Goal: Task Accomplishment & Management: Complete application form

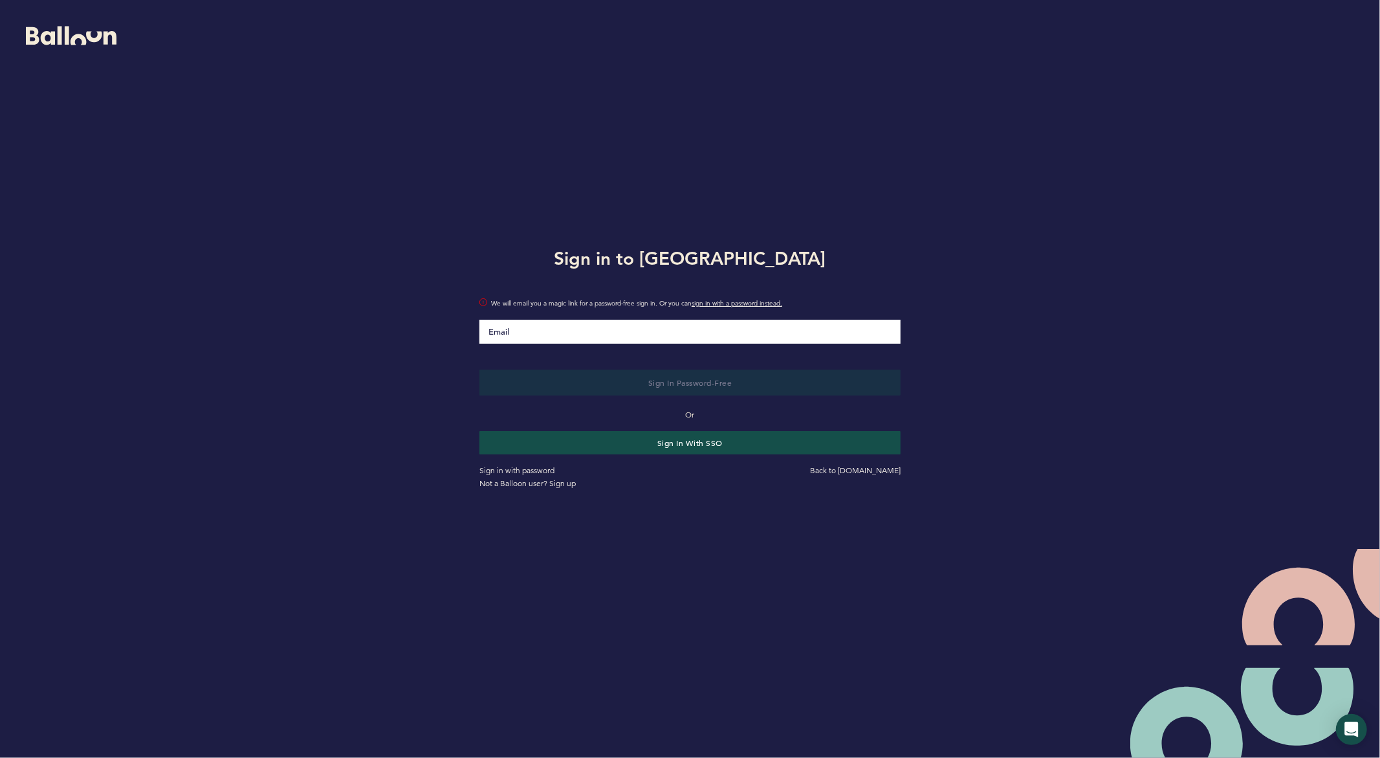
click at [555, 339] on input "Email" at bounding box center [689, 332] width 421 height 24
type input "[EMAIL_ADDRESS][DOMAIN_NAME]"
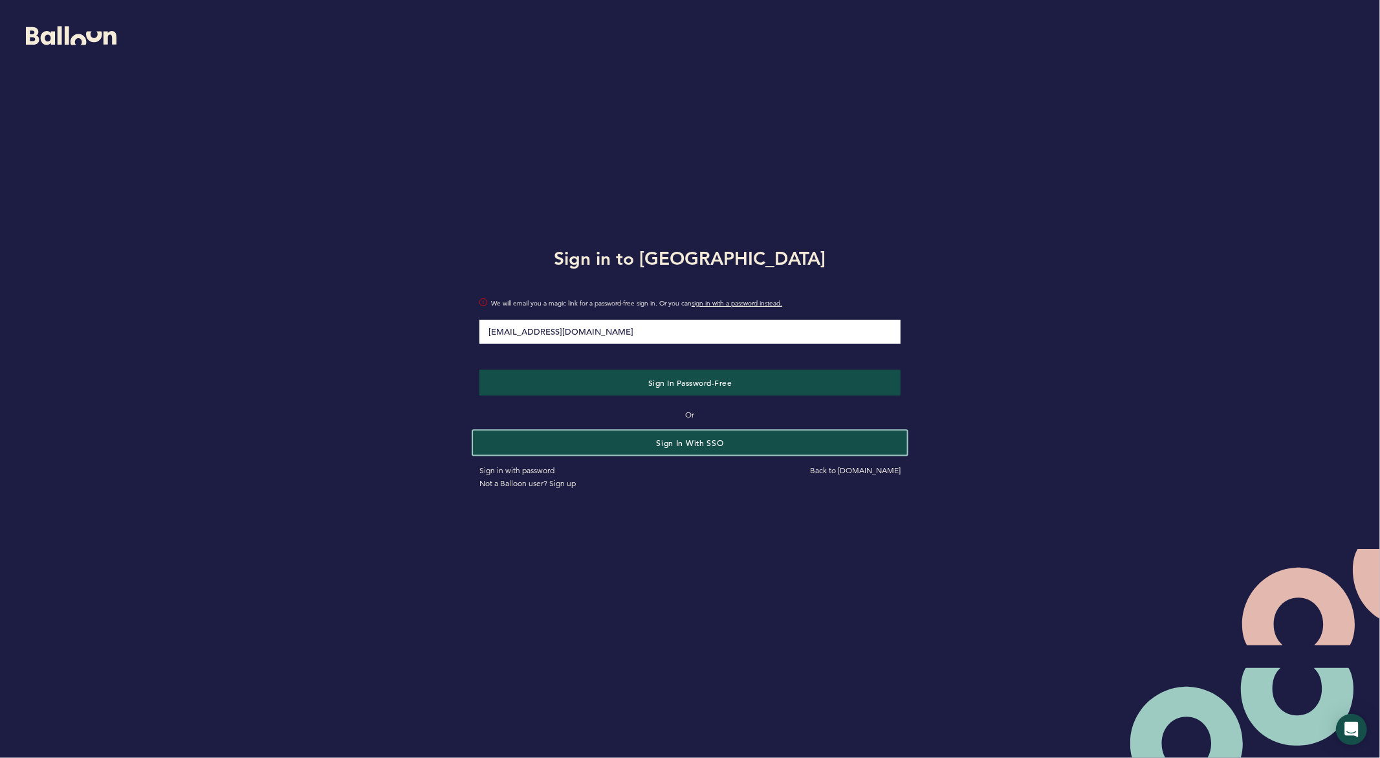
click at [617, 446] on button "Sign in with SSO" at bounding box center [690, 442] width 434 height 24
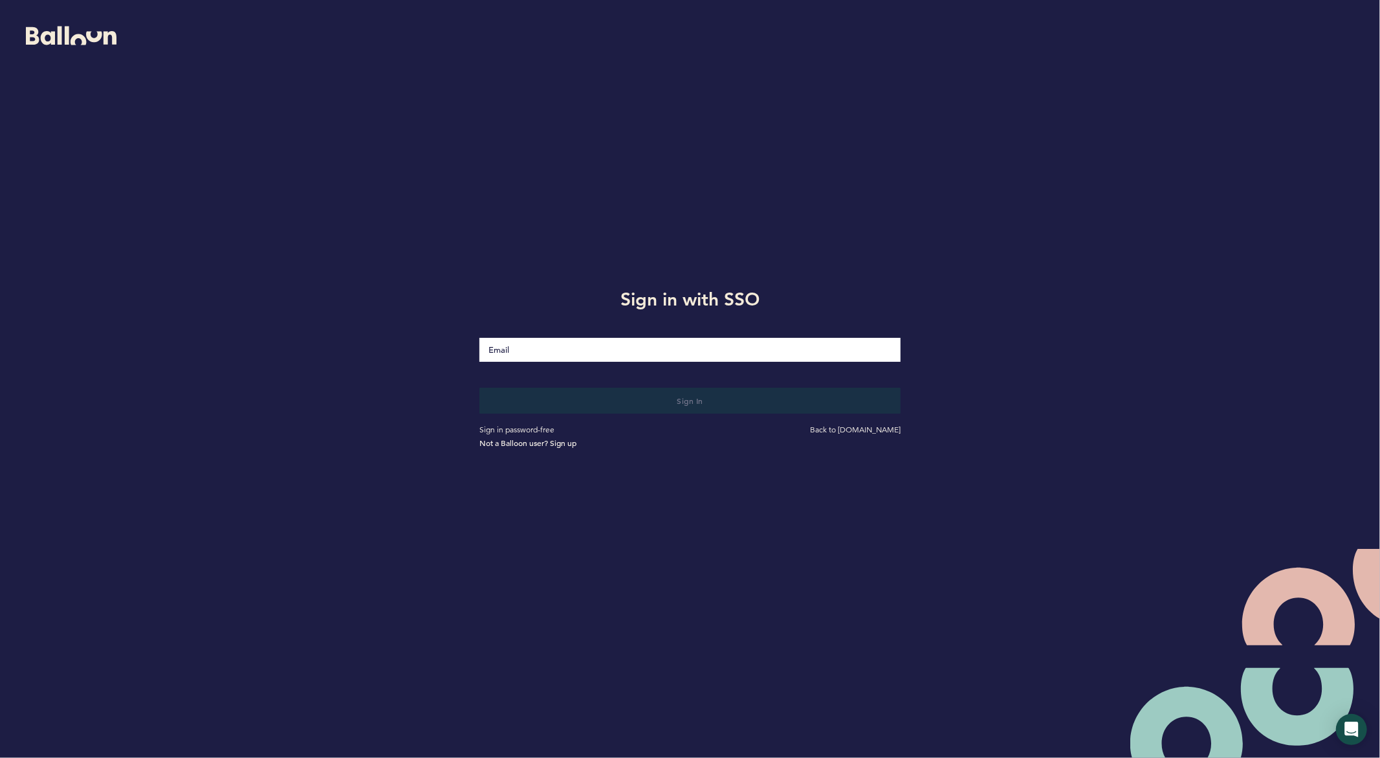
click at [562, 357] on input "Email" at bounding box center [689, 350] width 421 height 24
type input "[EMAIL_ADDRESS][DOMAIN_NAME]"
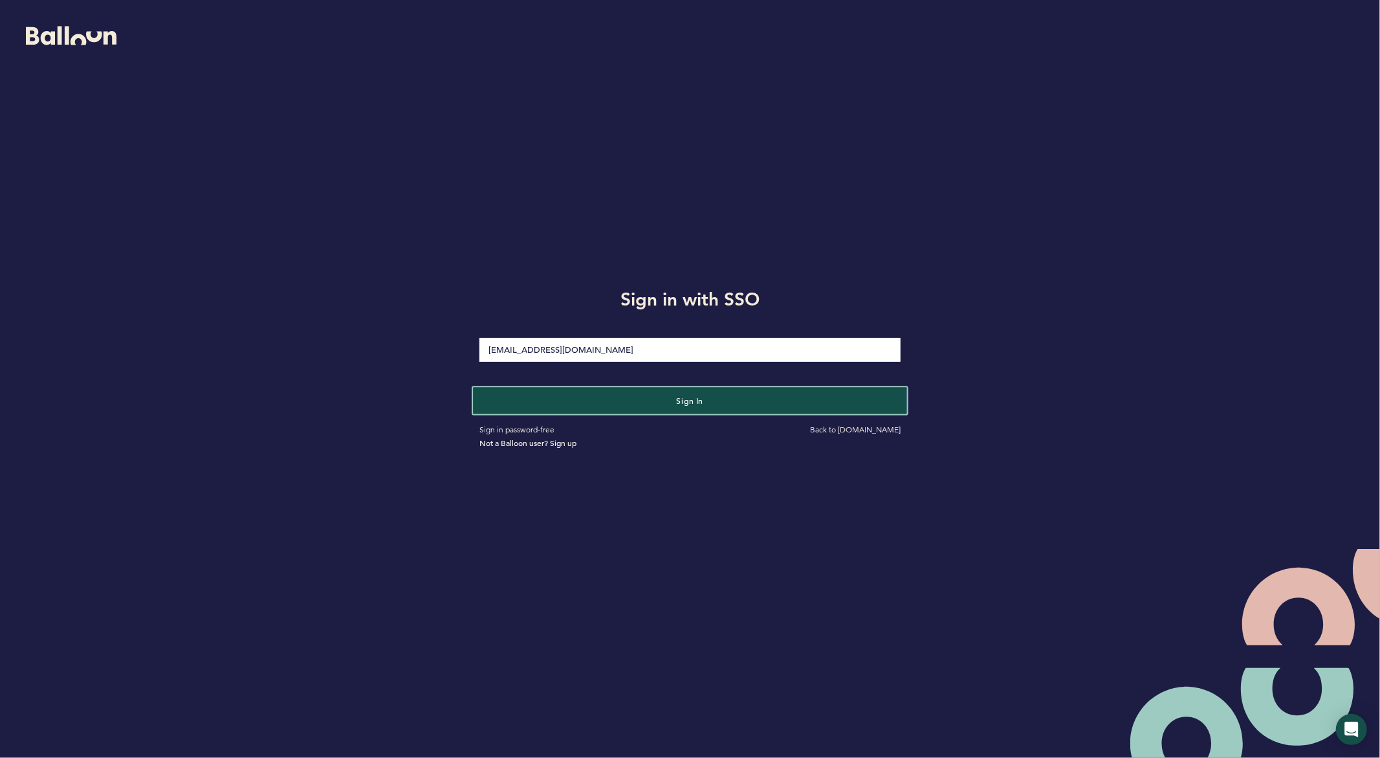
click at [590, 408] on button "Sign in" at bounding box center [690, 400] width 434 height 27
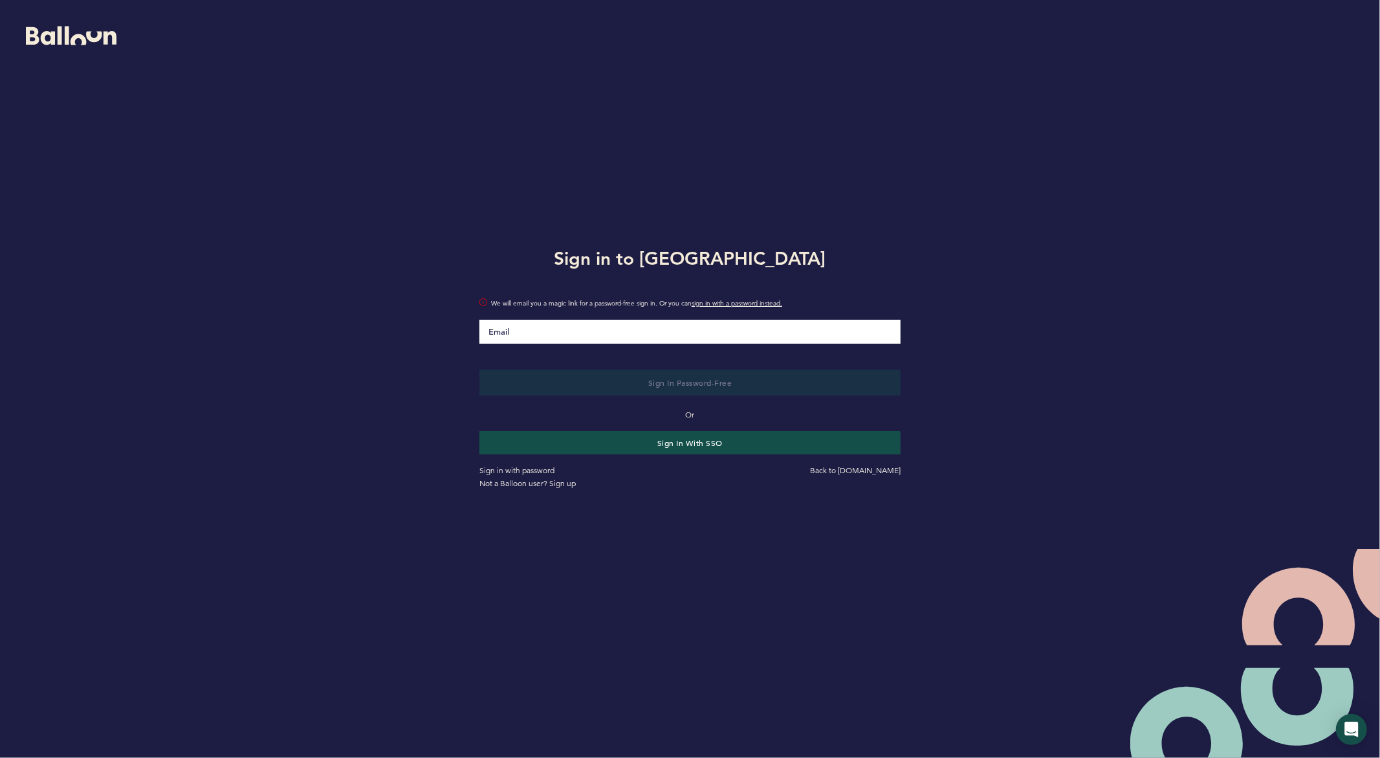
click at [551, 334] on input "Email" at bounding box center [689, 332] width 421 height 24
type input "[EMAIL_ADDRESS][DOMAIN_NAME]"
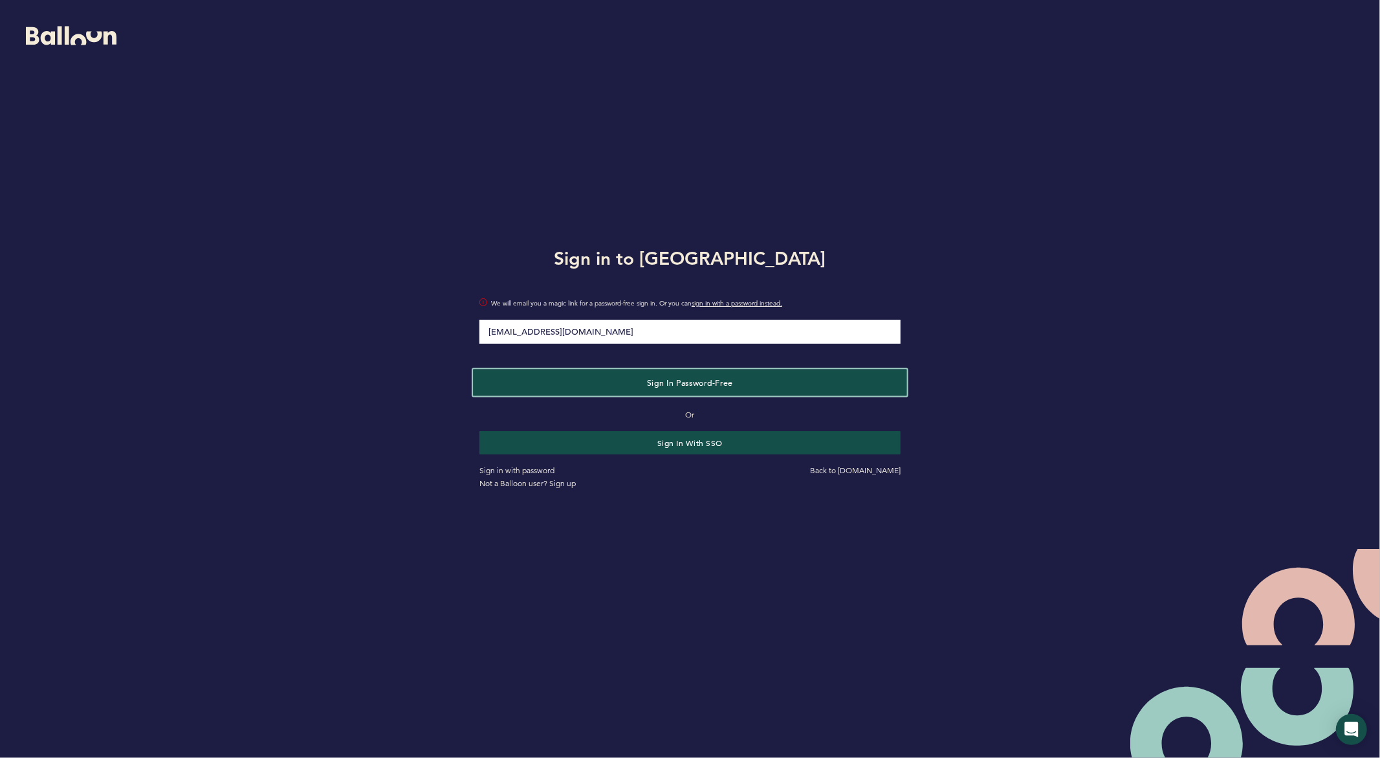
click at [595, 393] on button "Sign in Password-Free" at bounding box center [690, 382] width 434 height 27
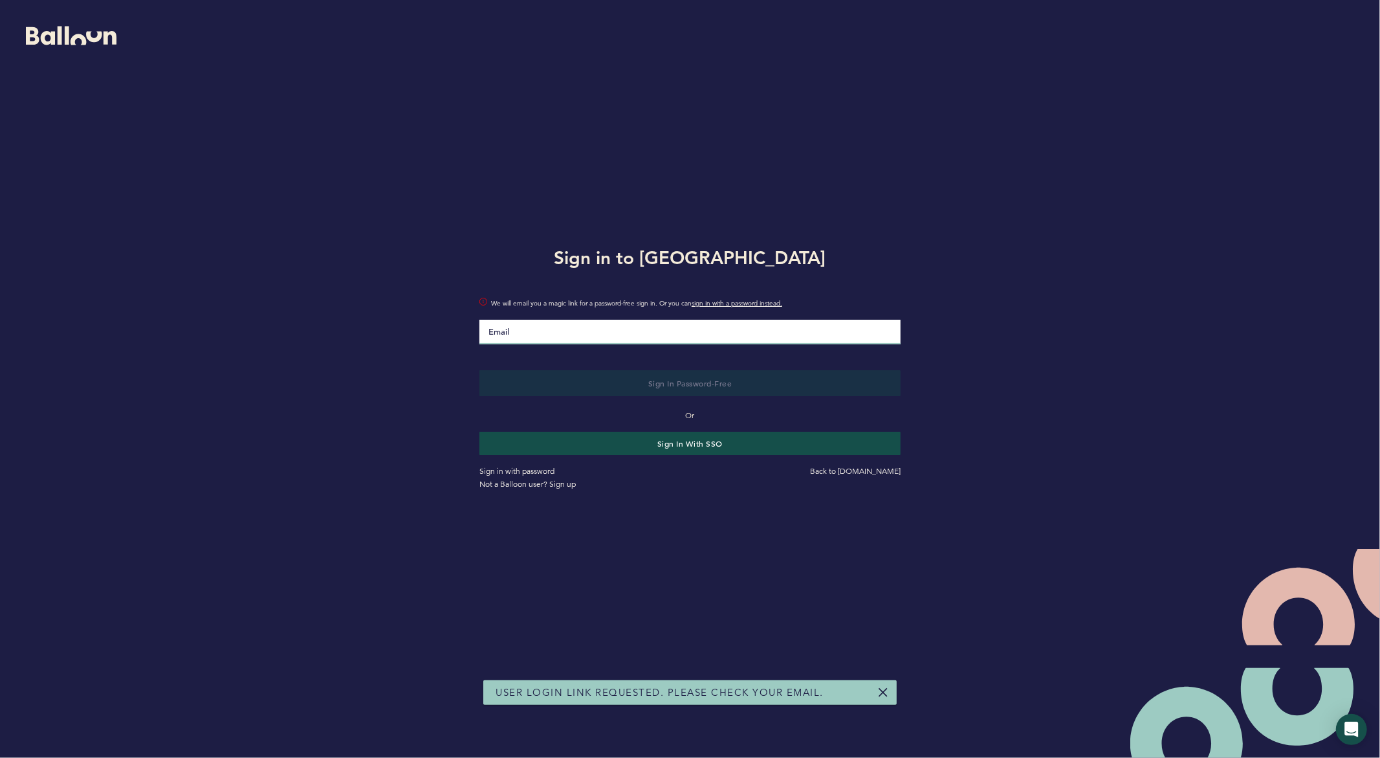
click at [577, 329] on input "Email" at bounding box center [689, 332] width 421 height 25
type input "[EMAIL_ADDRESS][DOMAIN_NAME]"
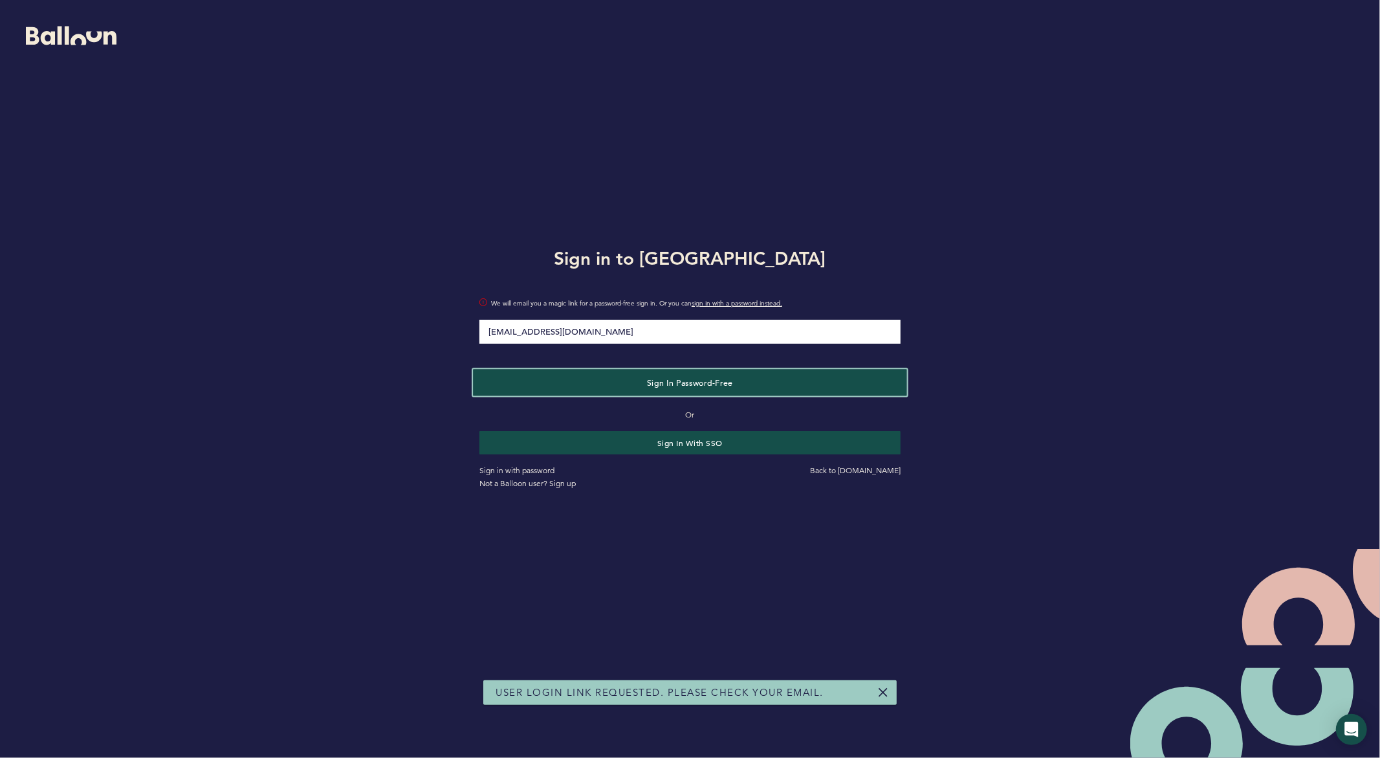
click at [642, 391] on button "Sign in Password-Free" at bounding box center [690, 382] width 434 height 27
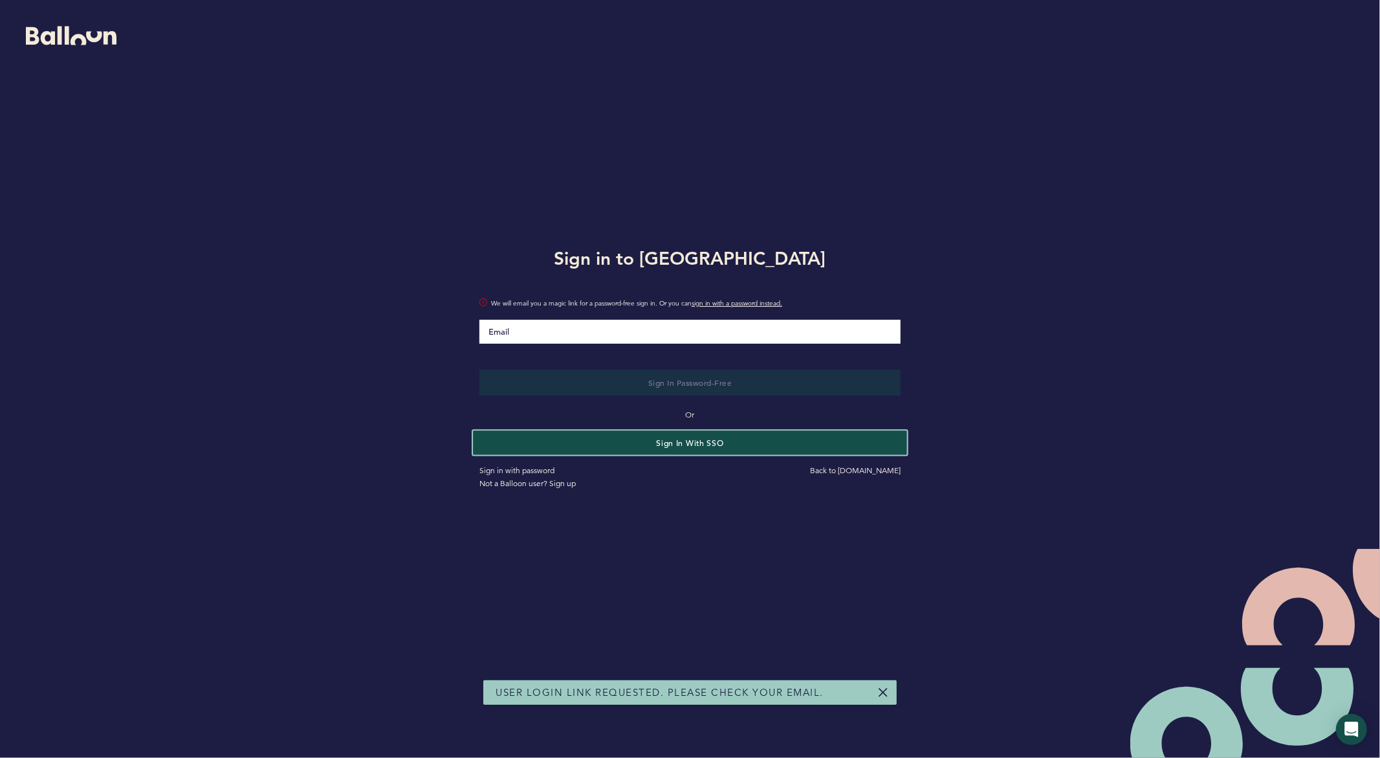
click at [690, 444] on button "Sign in with SSO" at bounding box center [690, 442] width 434 height 24
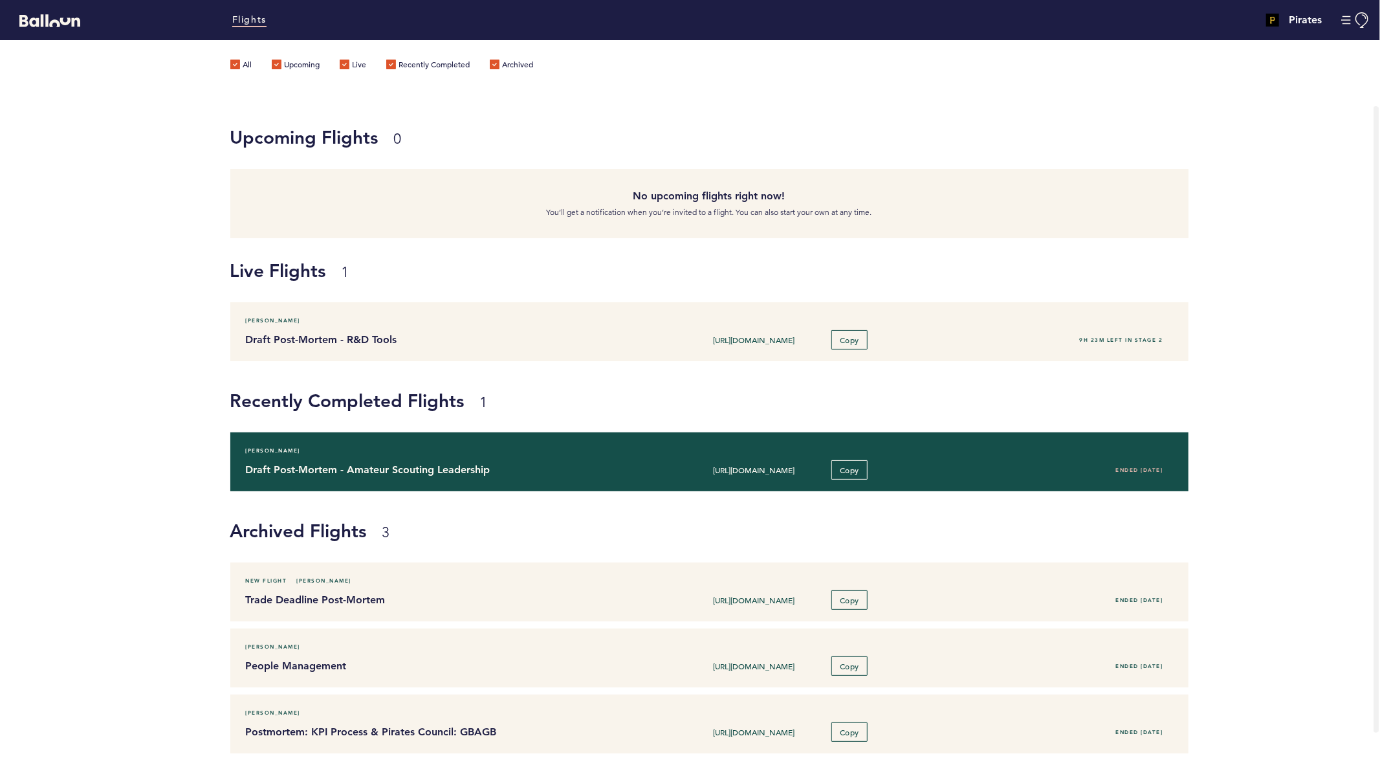
click at [327, 463] on h4 "Draft Post-Mortem - Amateur Scouting Leadership" at bounding box center [433, 470] width 375 height 16
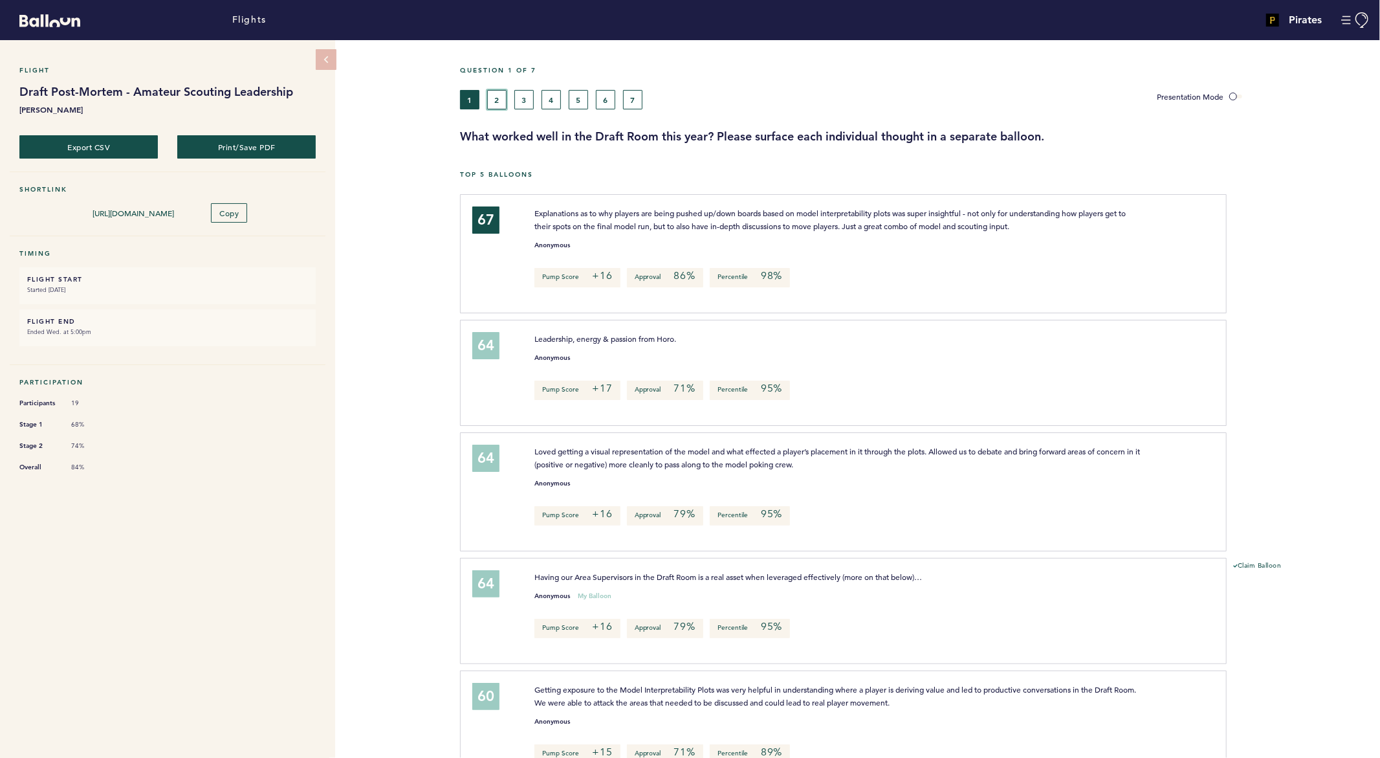
click at [502, 94] on button "2" at bounding box center [496, 99] width 19 height 19
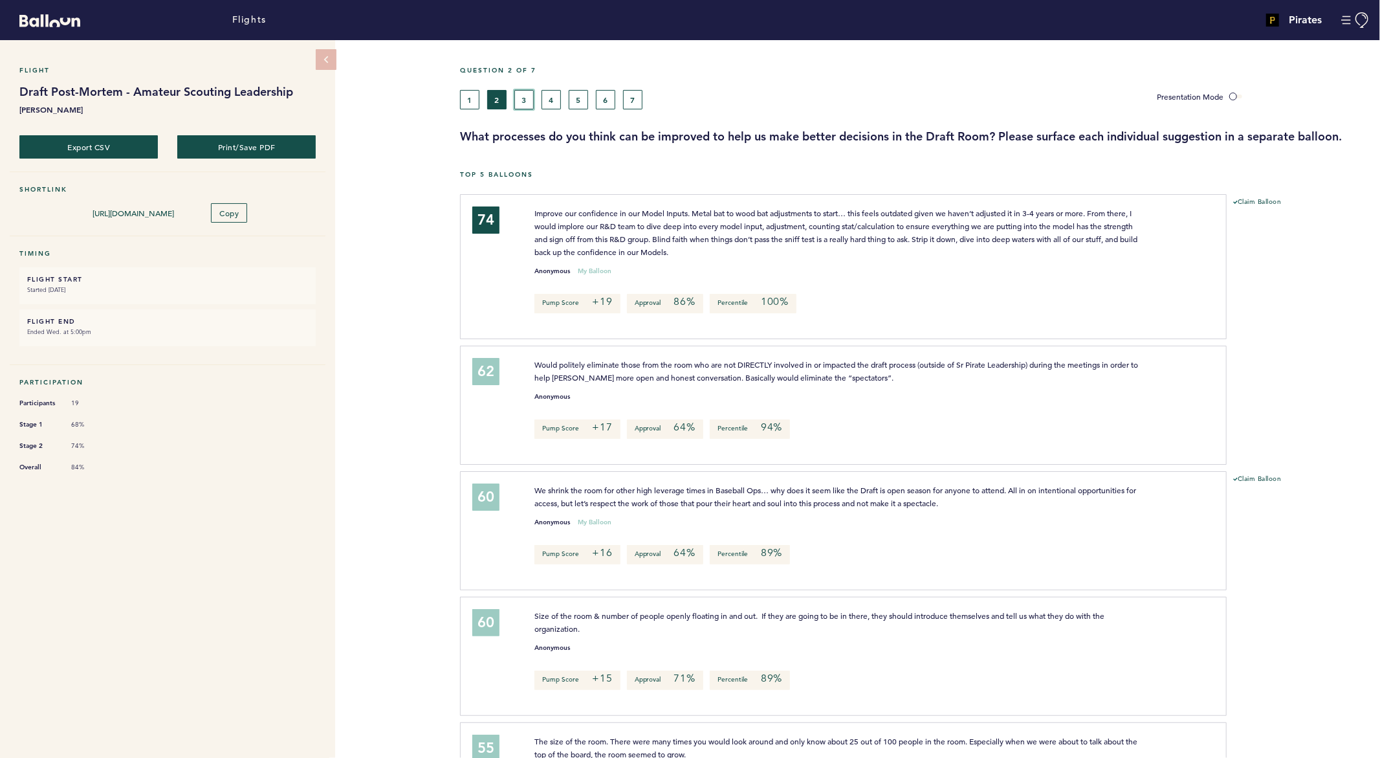
click at [529, 98] on button "3" at bounding box center [523, 99] width 19 height 19
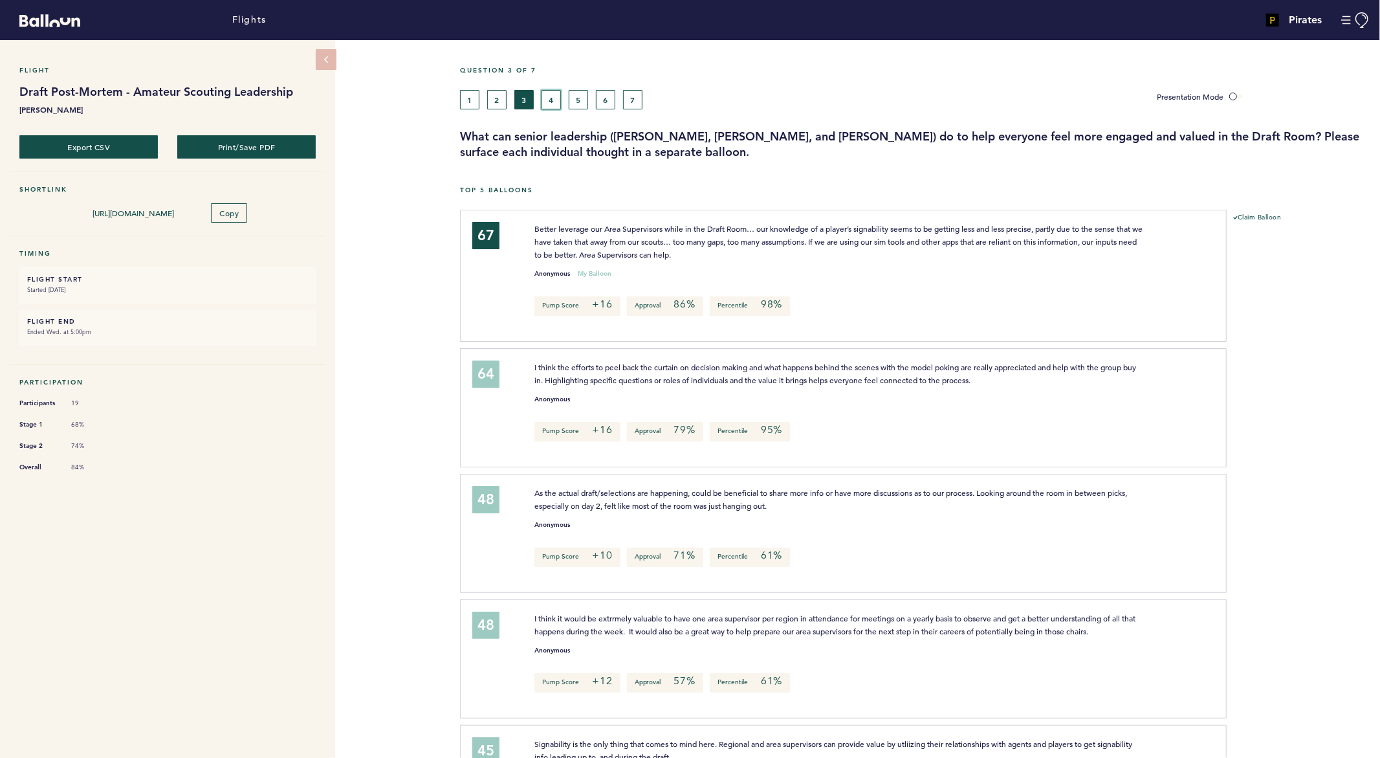
click at [548, 93] on button "4" at bounding box center [551, 99] width 19 height 19
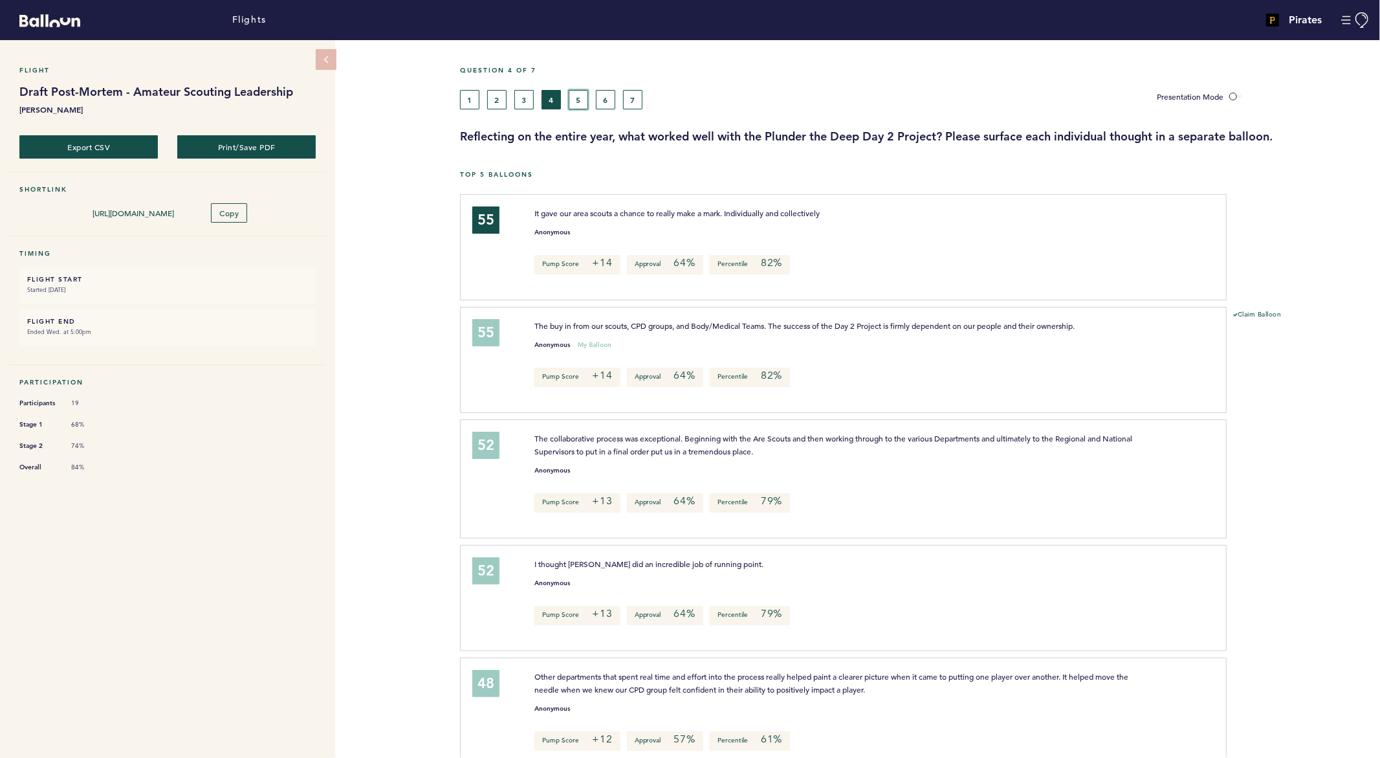
click at [578, 105] on button "5" at bounding box center [578, 99] width 19 height 19
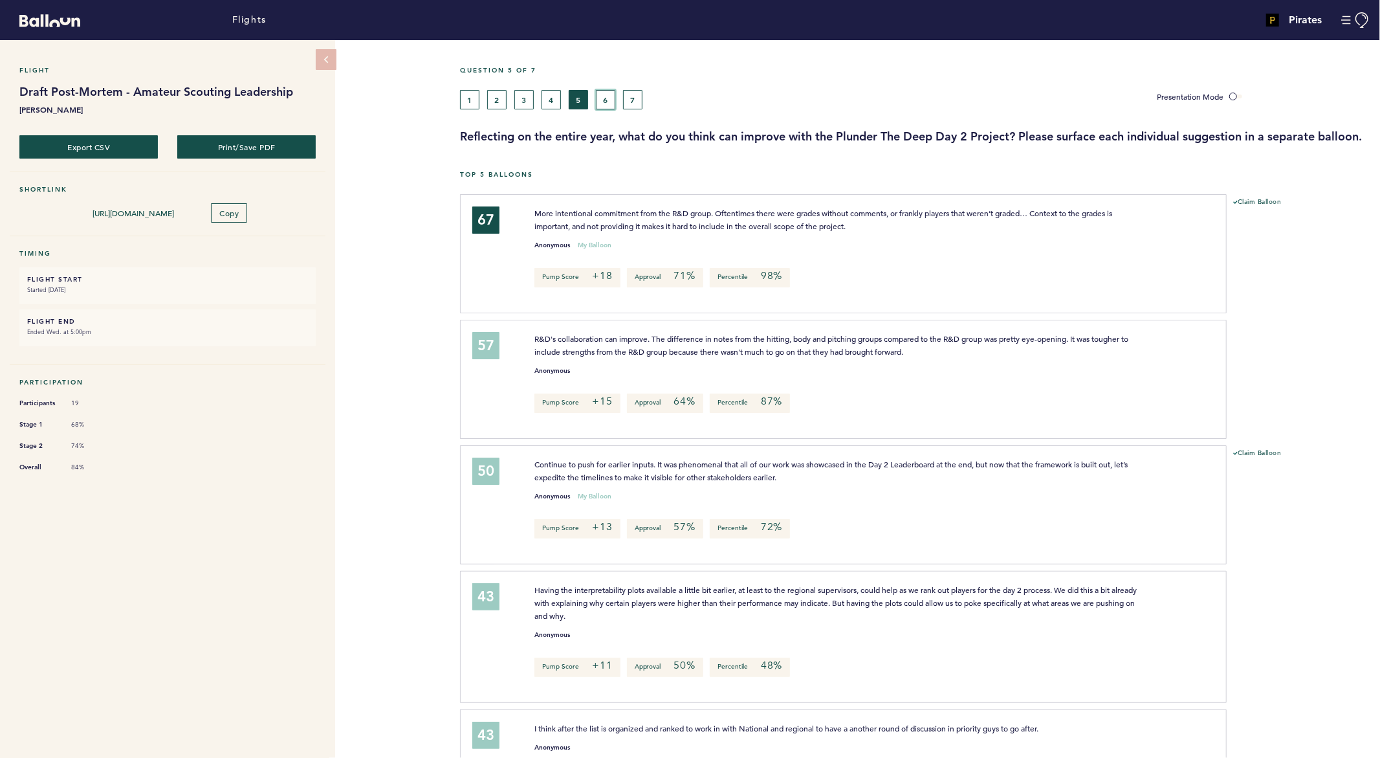
click at [606, 103] on button "6" at bounding box center [605, 99] width 19 height 19
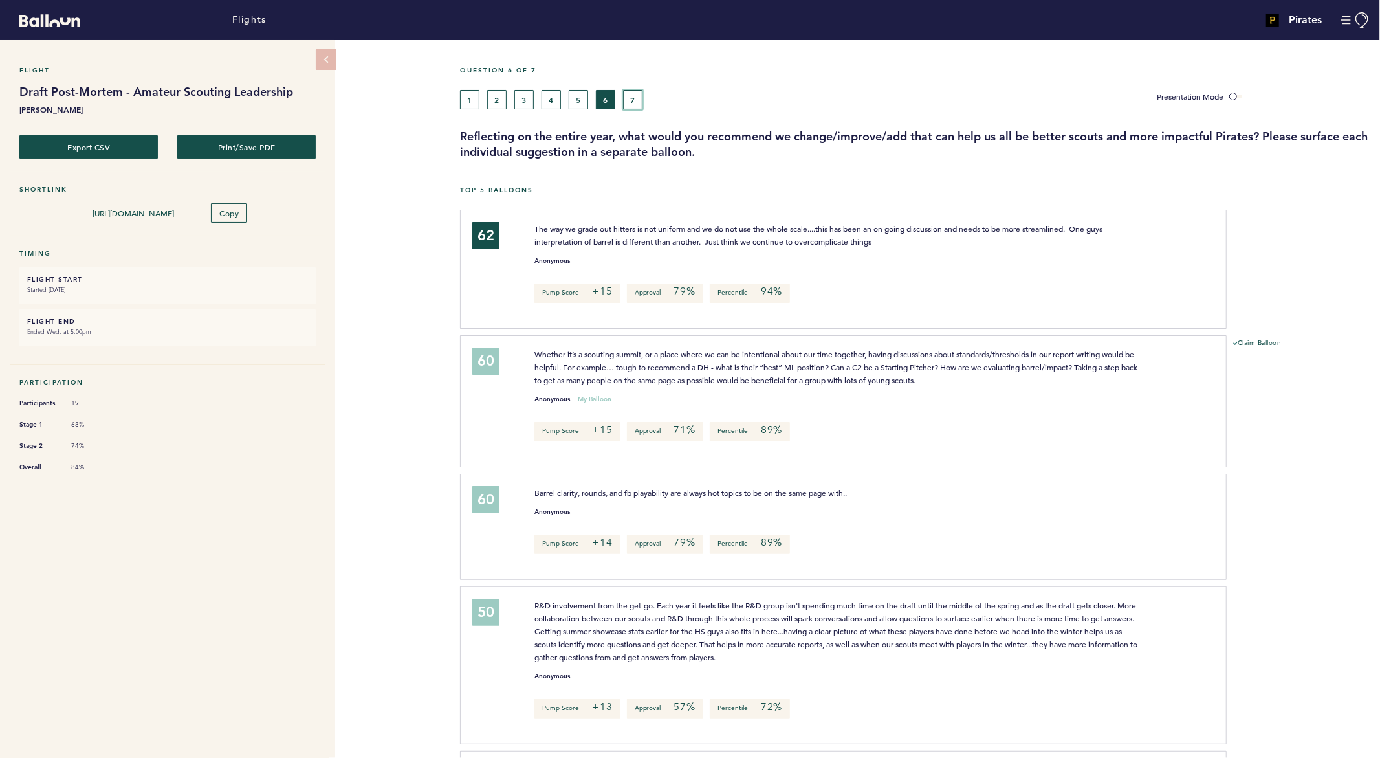
click at [634, 93] on button "7" at bounding box center [632, 99] width 19 height 19
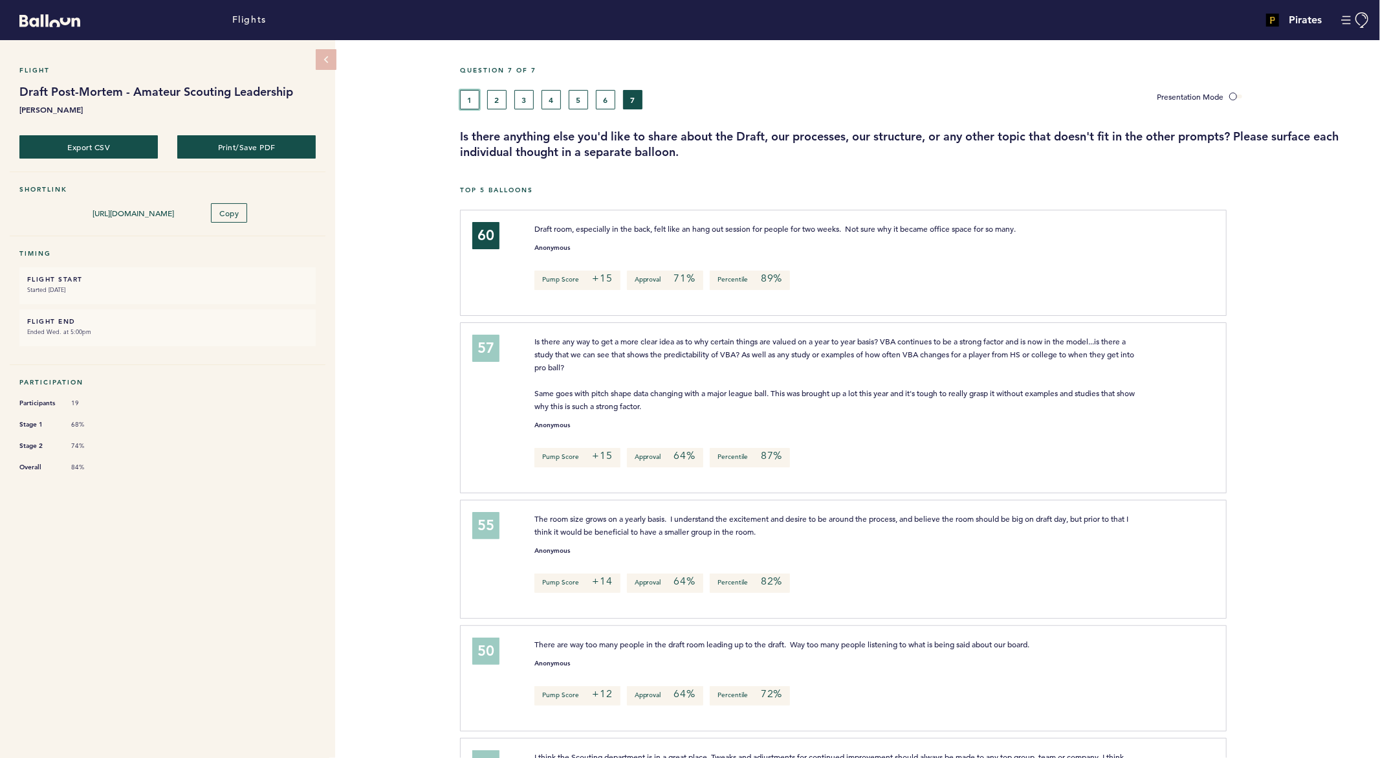
click at [466, 95] on button "1" at bounding box center [469, 99] width 19 height 19
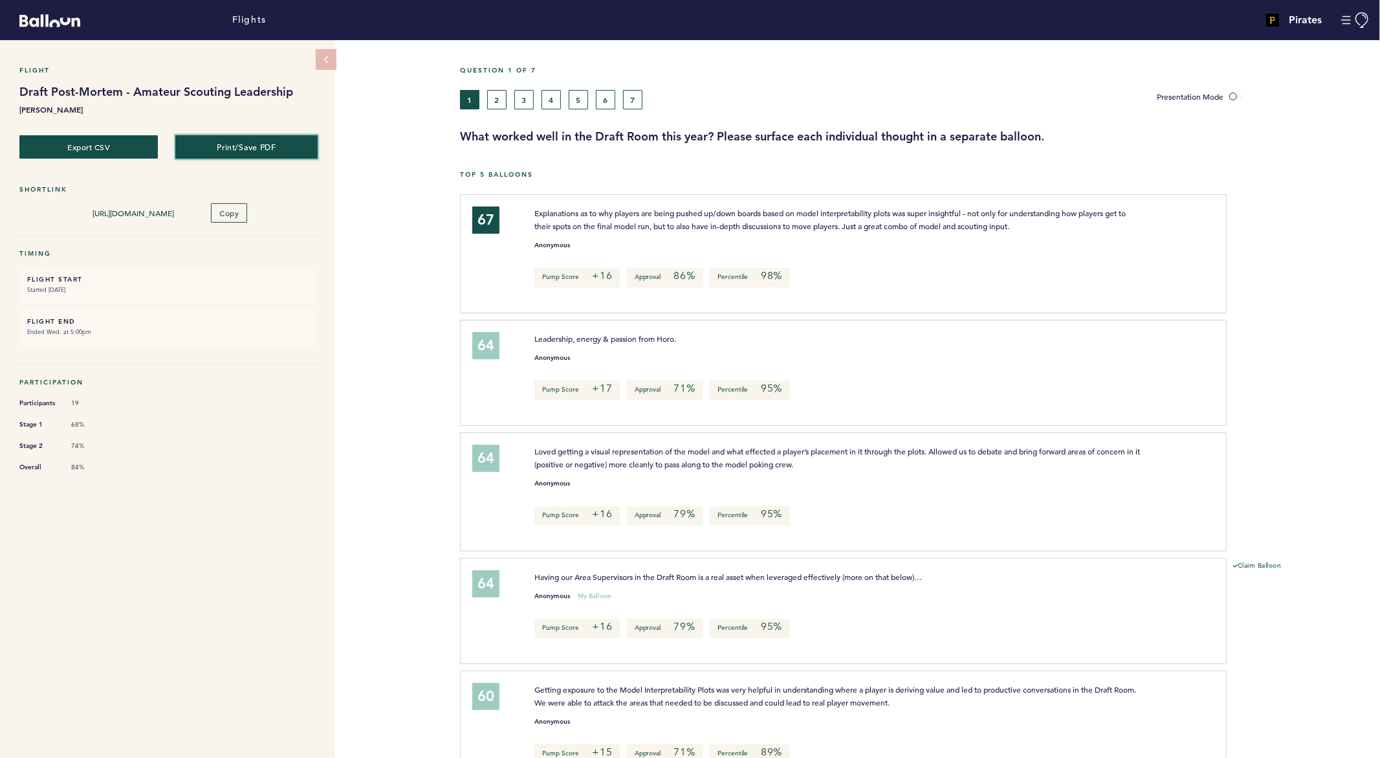
click at [231, 143] on button "Print/Save PDF" at bounding box center [246, 147] width 143 height 24
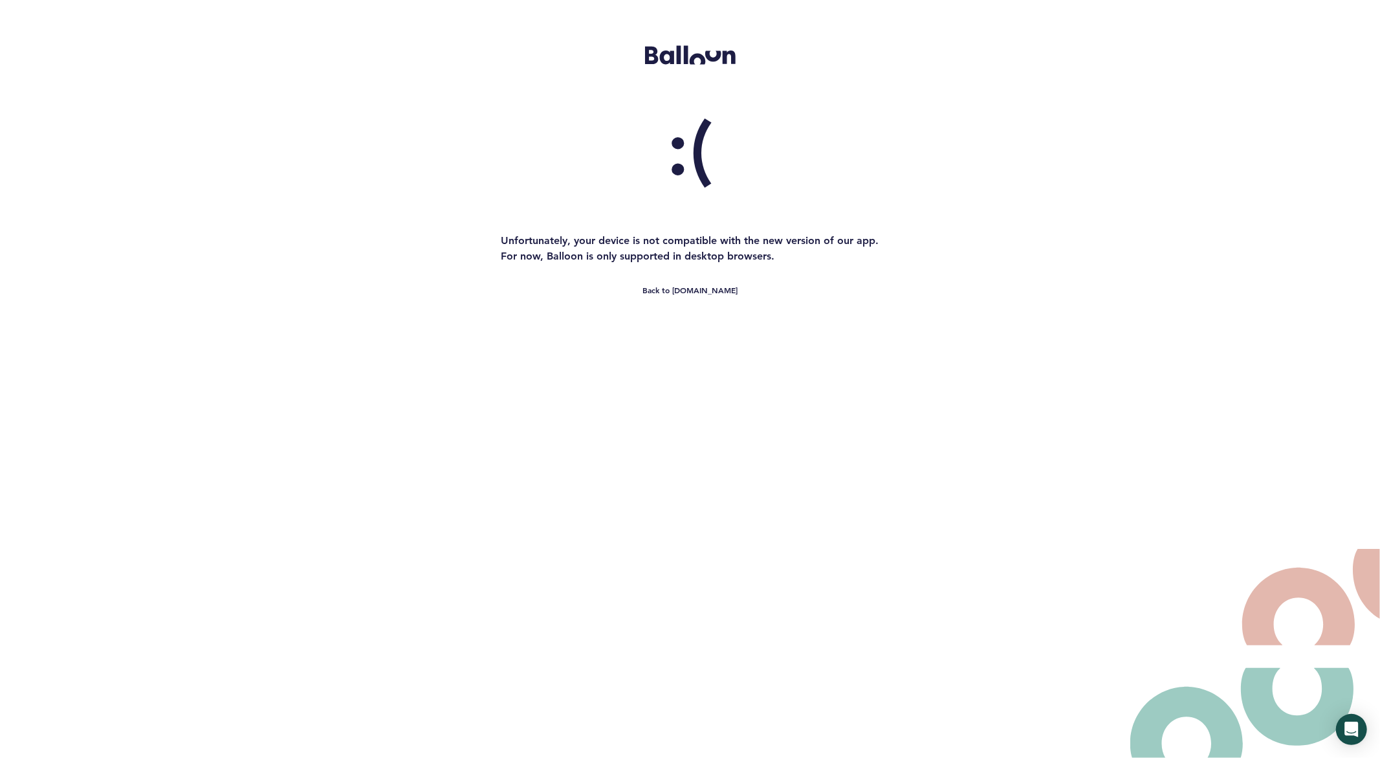
click at [687, 298] on main ":( Unfortunately, your device is not compatible with the new version of our app…" at bounding box center [690, 379] width 1380 height 758
click at [689, 295] on link "Back to getballoon.com" at bounding box center [690, 289] width 95 height 13
